Goal: Transaction & Acquisition: Purchase product/service

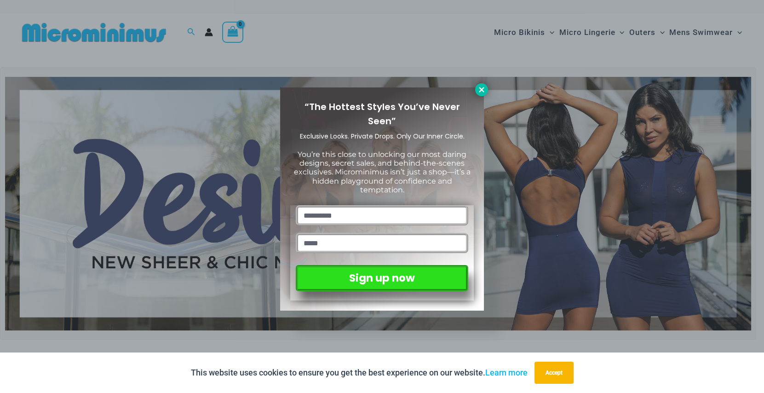
click at [478, 85] on button at bounding box center [481, 89] width 13 height 13
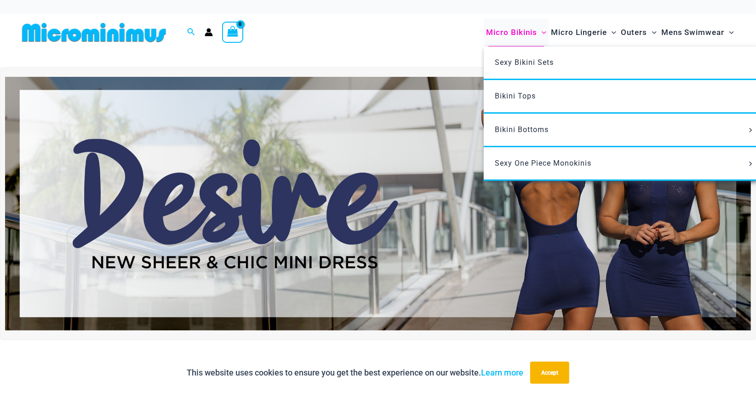
click at [531, 30] on span "Micro Bikinis" at bounding box center [511, 32] width 51 height 23
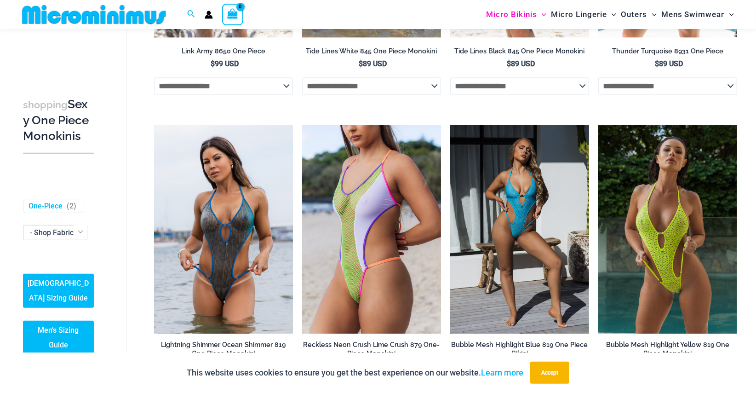
scroll to position [1142, 0]
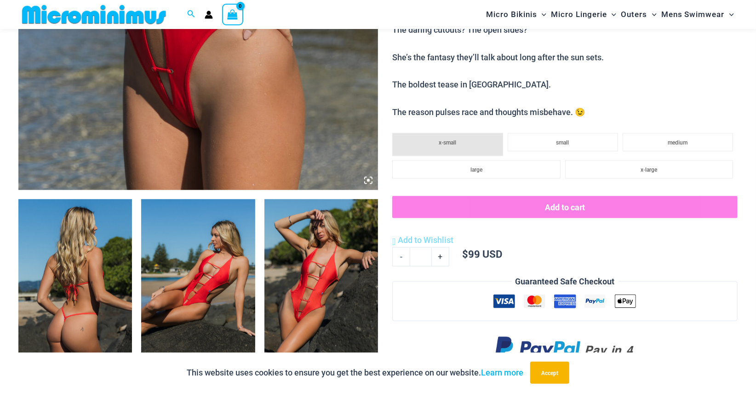
scroll to position [442, 0]
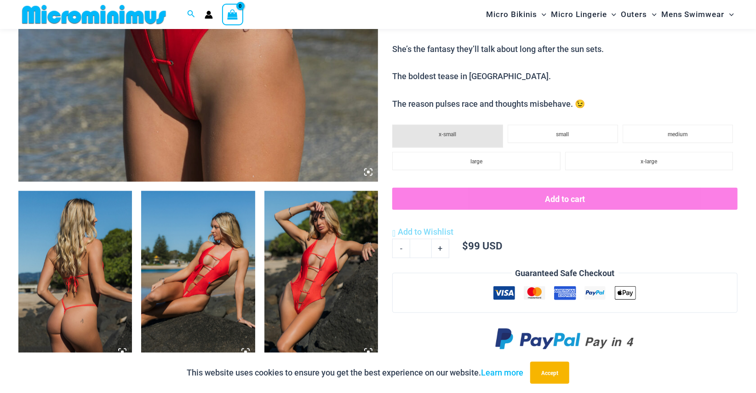
click at [295, 280] on img at bounding box center [322, 276] width 114 height 171
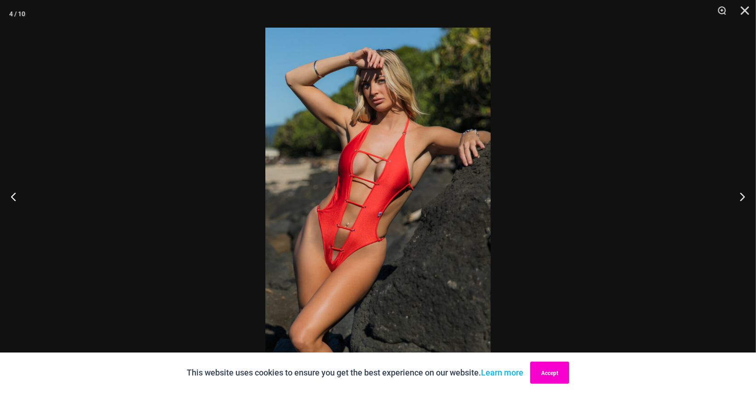
click at [539, 371] on button "Accept" at bounding box center [549, 373] width 39 height 22
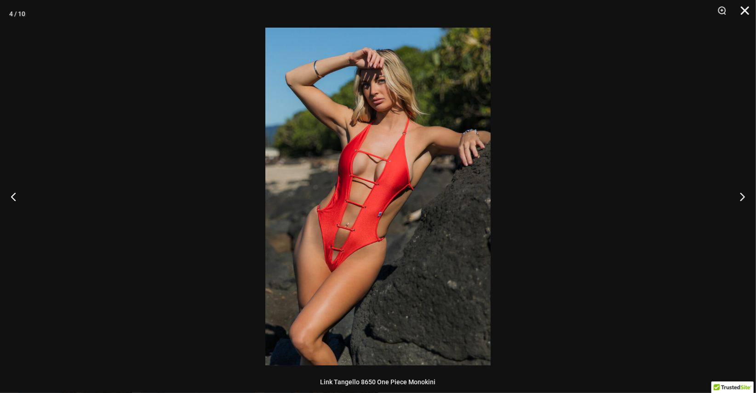
click at [751, 12] on button "Close" at bounding box center [742, 14] width 23 height 28
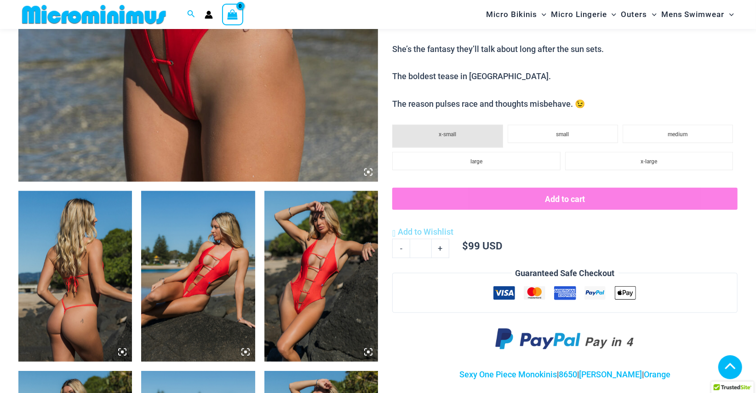
click at [208, 270] on img at bounding box center [198, 276] width 114 height 171
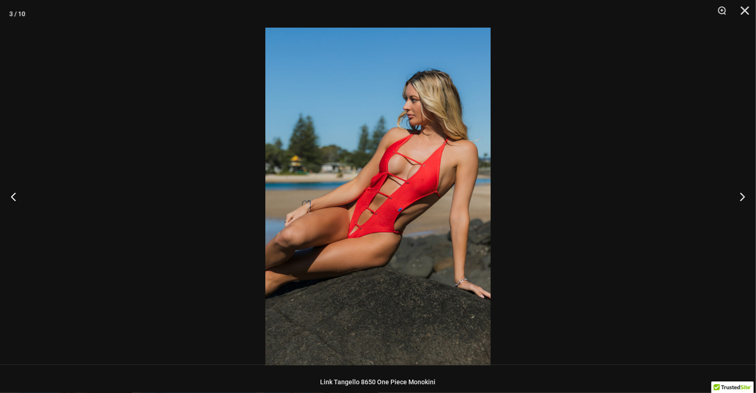
click at [589, 189] on div at bounding box center [378, 196] width 756 height 393
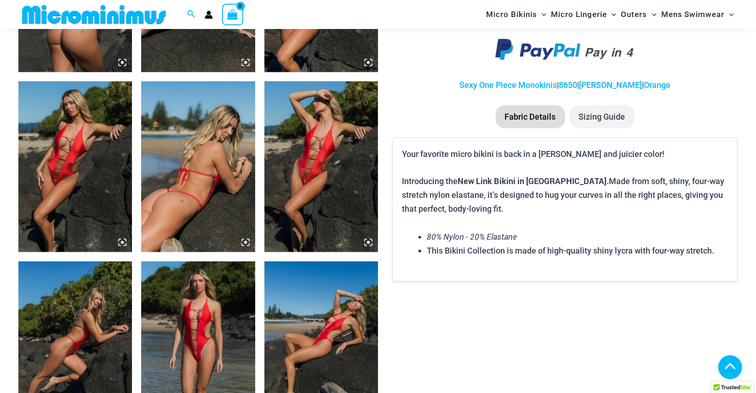
scroll to position [942, 0]
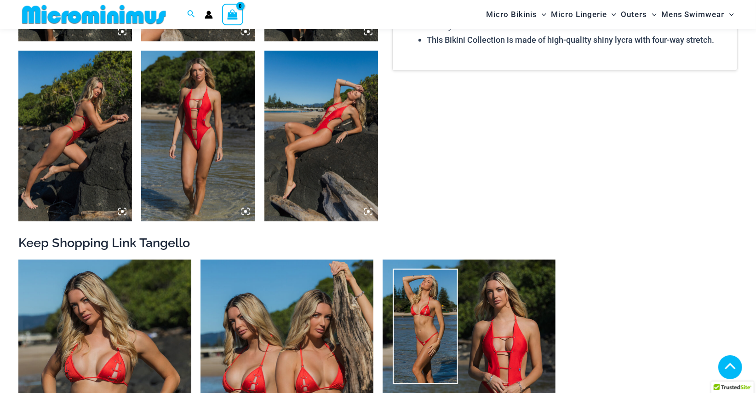
click at [184, 127] on img at bounding box center [198, 136] width 114 height 171
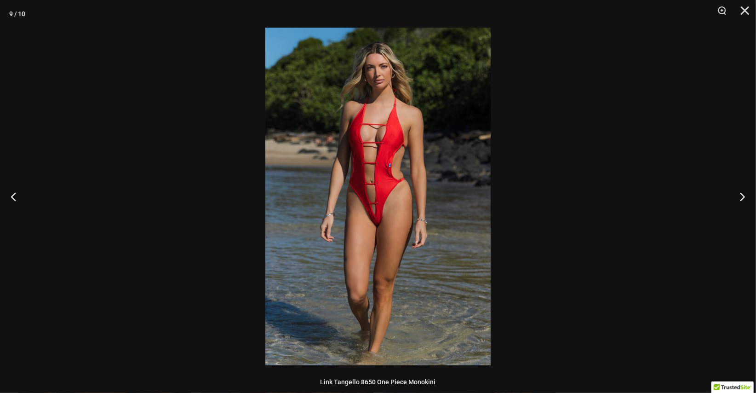
click at [668, 66] on div at bounding box center [378, 196] width 756 height 393
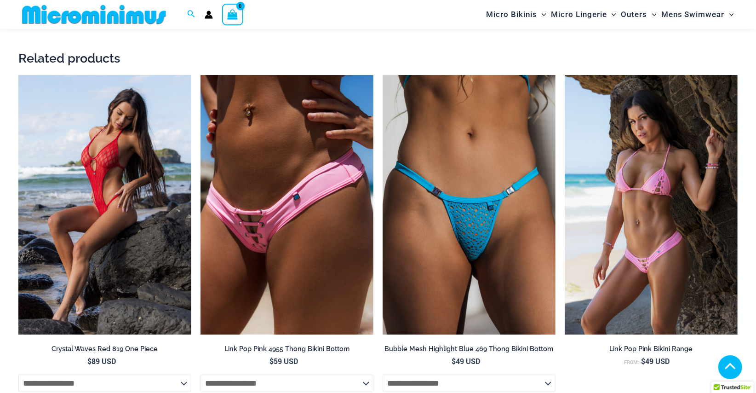
scroll to position [1542, 0]
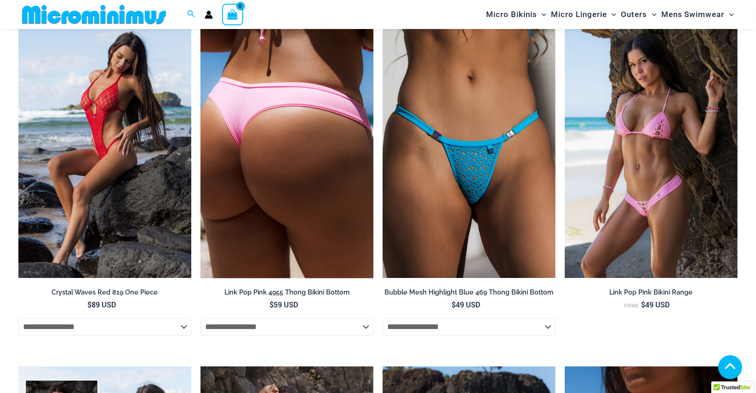
click at [254, 112] on img at bounding box center [287, 147] width 173 height 259
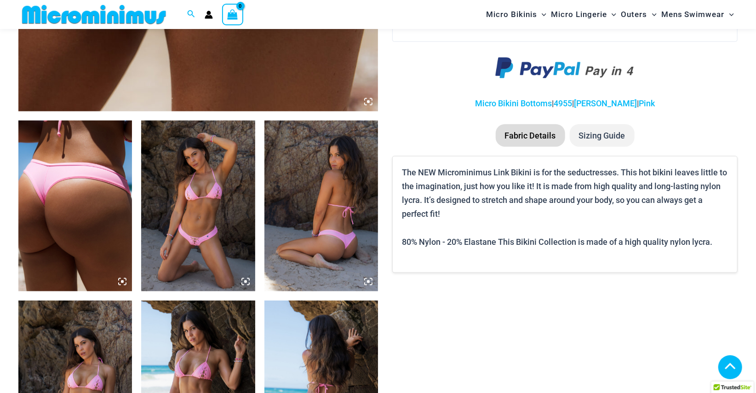
scroll to position [542, 0]
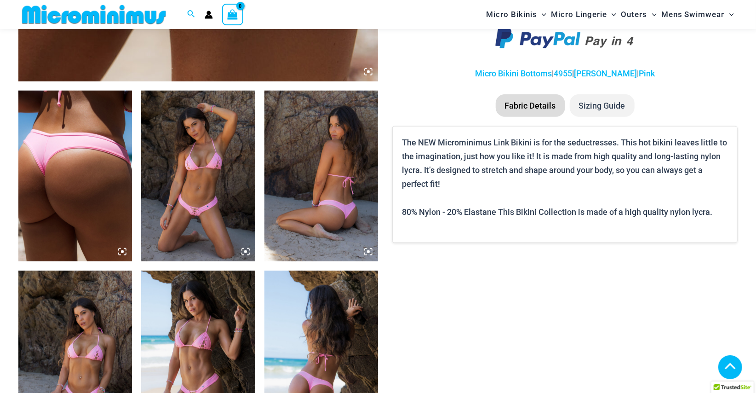
click at [185, 176] on img at bounding box center [198, 176] width 114 height 171
